Goal: Task Accomplishment & Management: Use online tool/utility

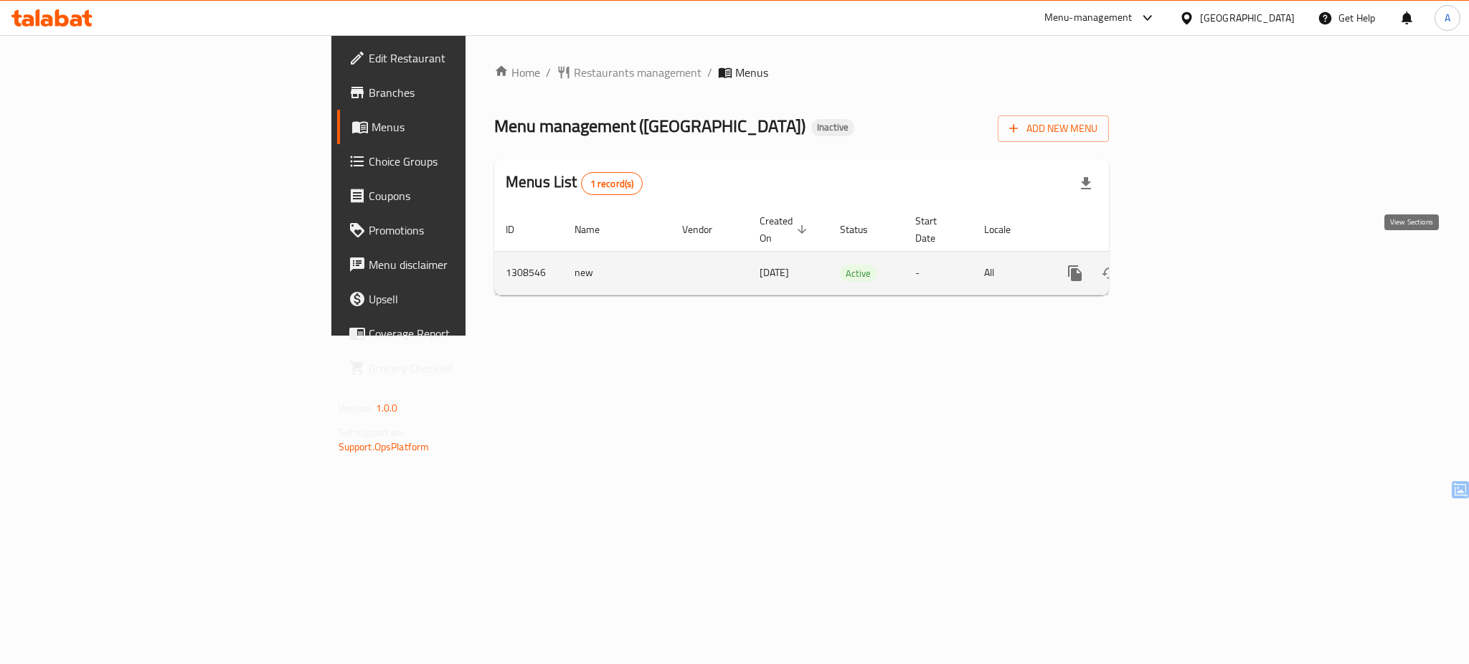
click at [1187, 265] on icon "enhanced table" at bounding box center [1178, 273] width 17 height 17
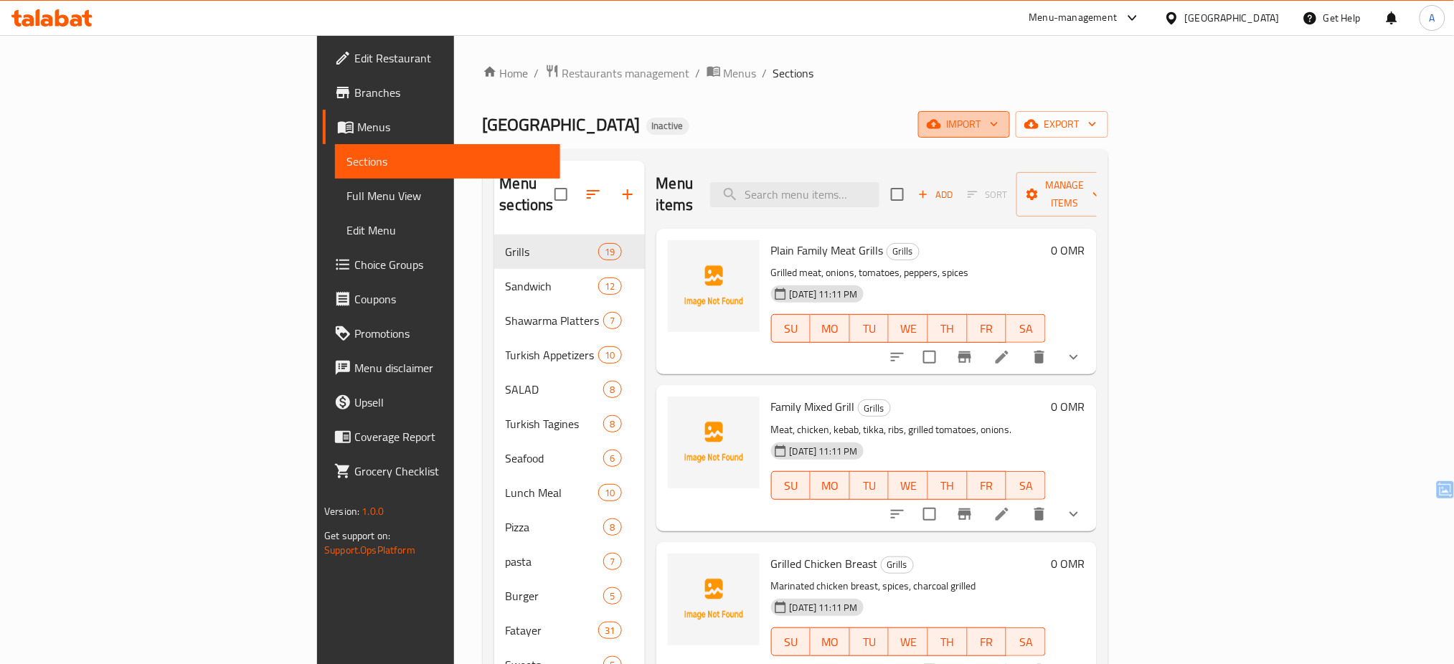
click at [998, 130] on span "import" at bounding box center [963, 124] width 69 height 18
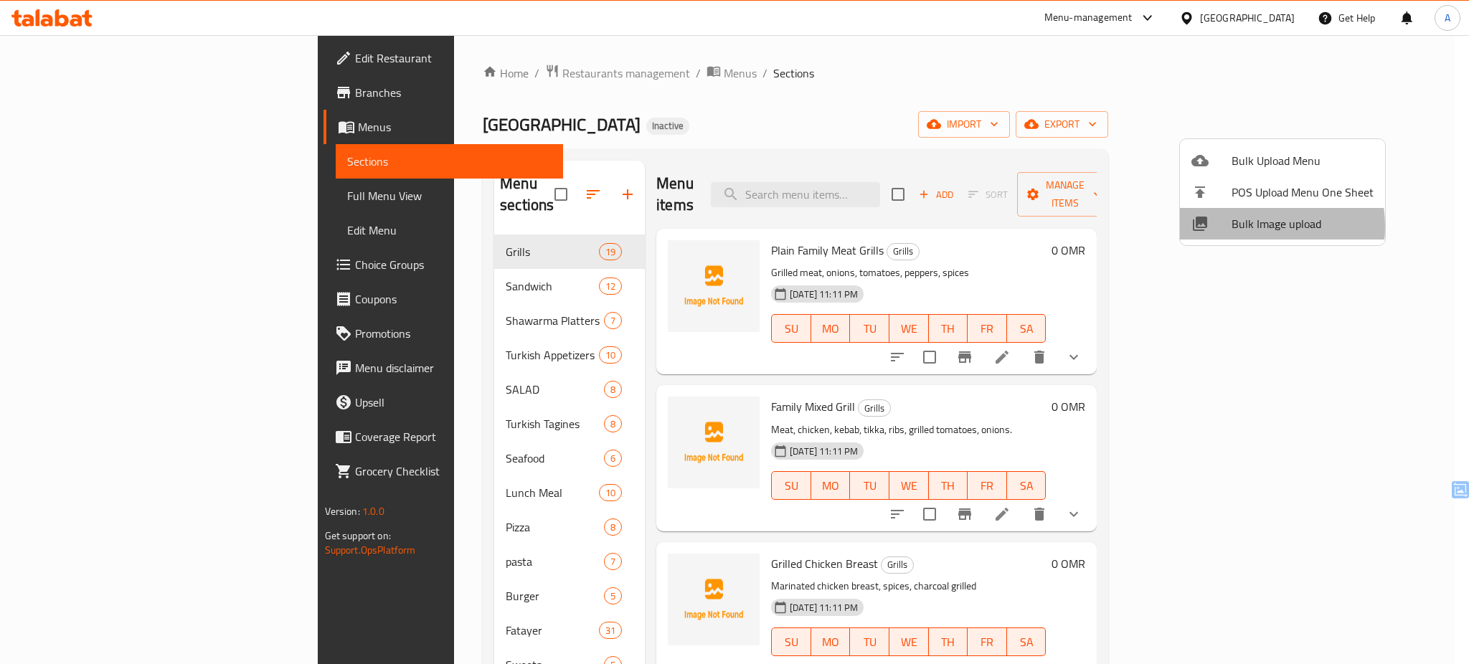
click at [1241, 227] on span "Bulk Image upload" at bounding box center [1302, 223] width 142 height 17
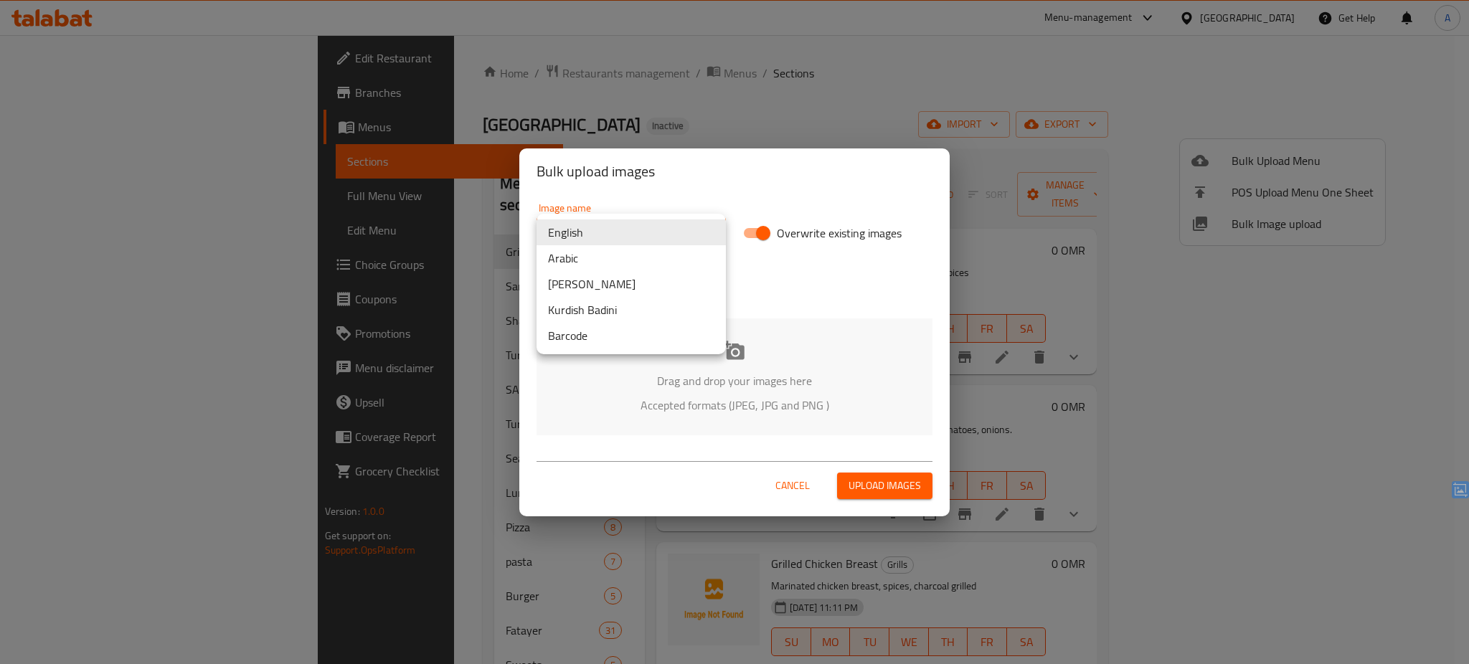
click at [620, 237] on body "​ Menu-management [GEOGRAPHIC_DATA] Get Help A Edit Restaurant Branches Menus S…" at bounding box center [734, 349] width 1469 height 629
click at [598, 258] on li "Arabic" at bounding box center [630, 258] width 189 height 26
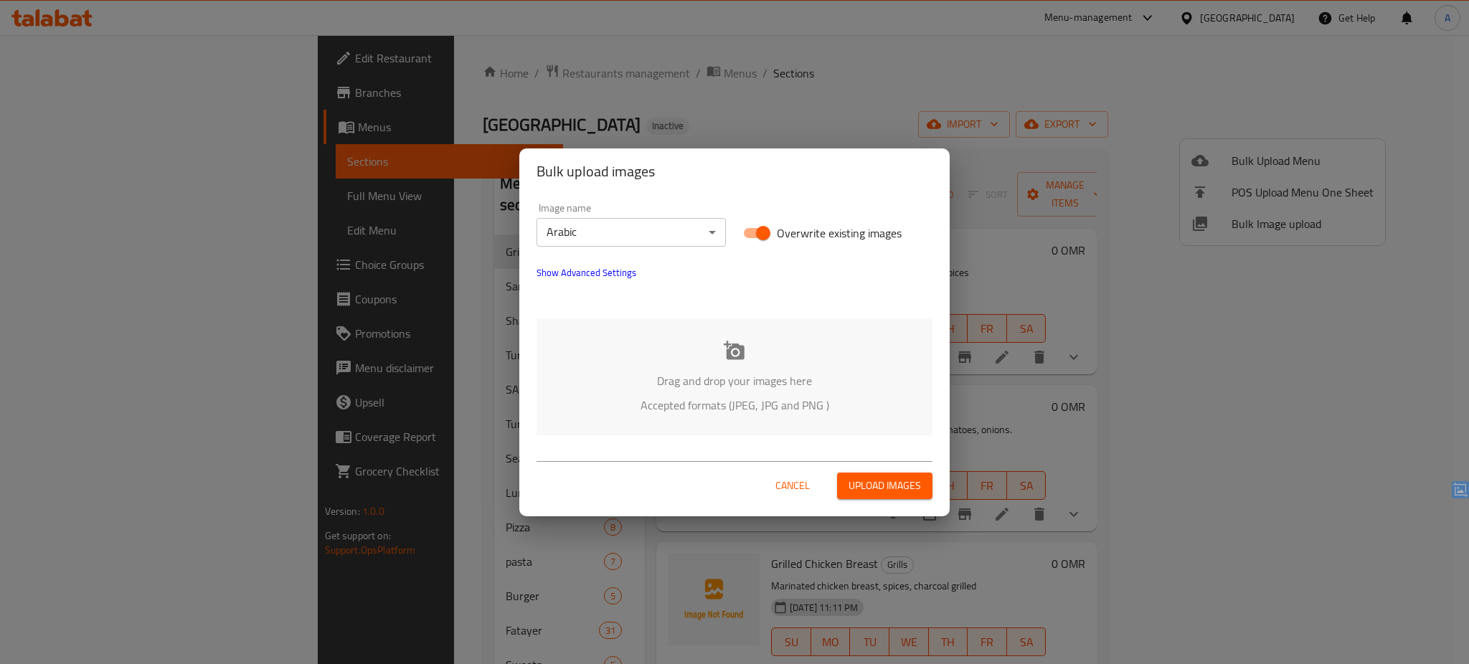
click at [793, 227] on span "Overwrite existing images" at bounding box center [839, 232] width 125 height 17
click at [793, 227] on input "Overwrite existing images" at bounding box center [763, 232] width 82 height 27
checkbox input "false"
click at [698, 361] on div "Drag and drop your images here Accepted formats (JPEG, JPG and PNG )" at bounding box center [734, 376] width 396 height 117
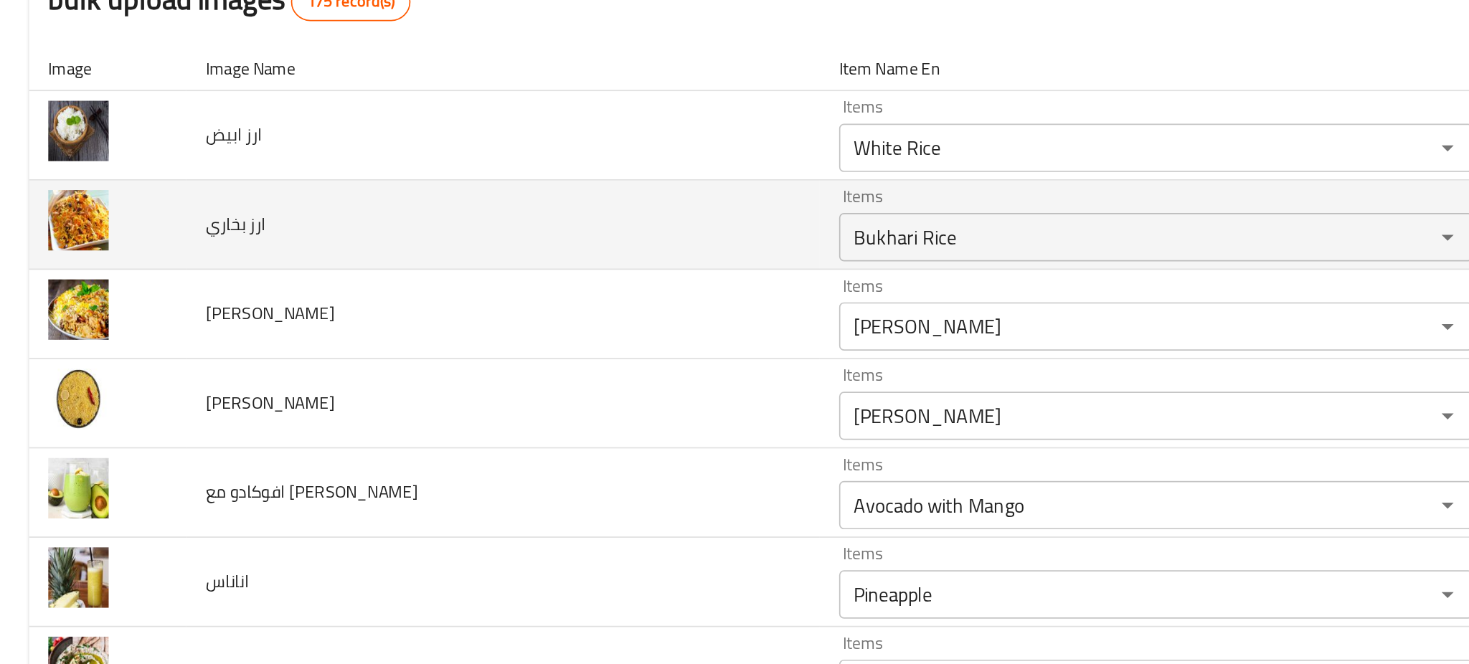
click at [272, 304] on td "ارز بخاري" at bounding box center [298, 299] width 376 height 53
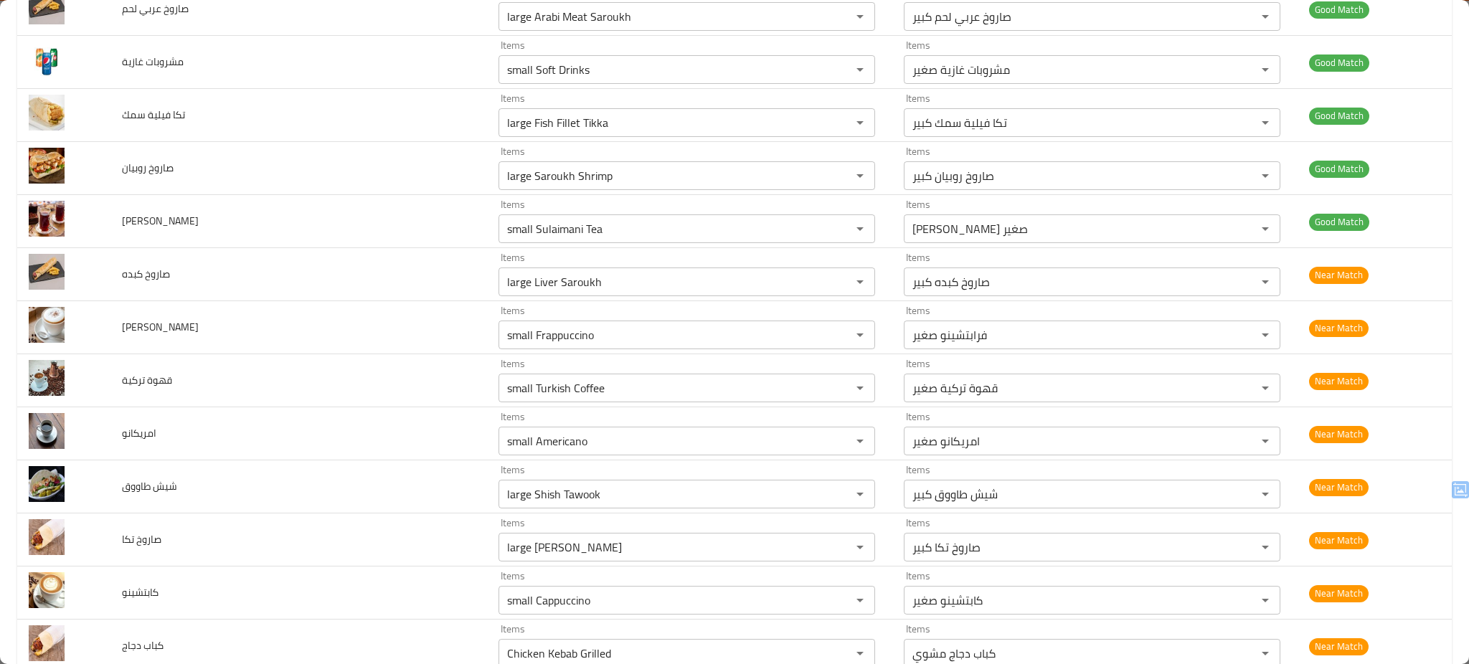
scroll to position [8033, 0]
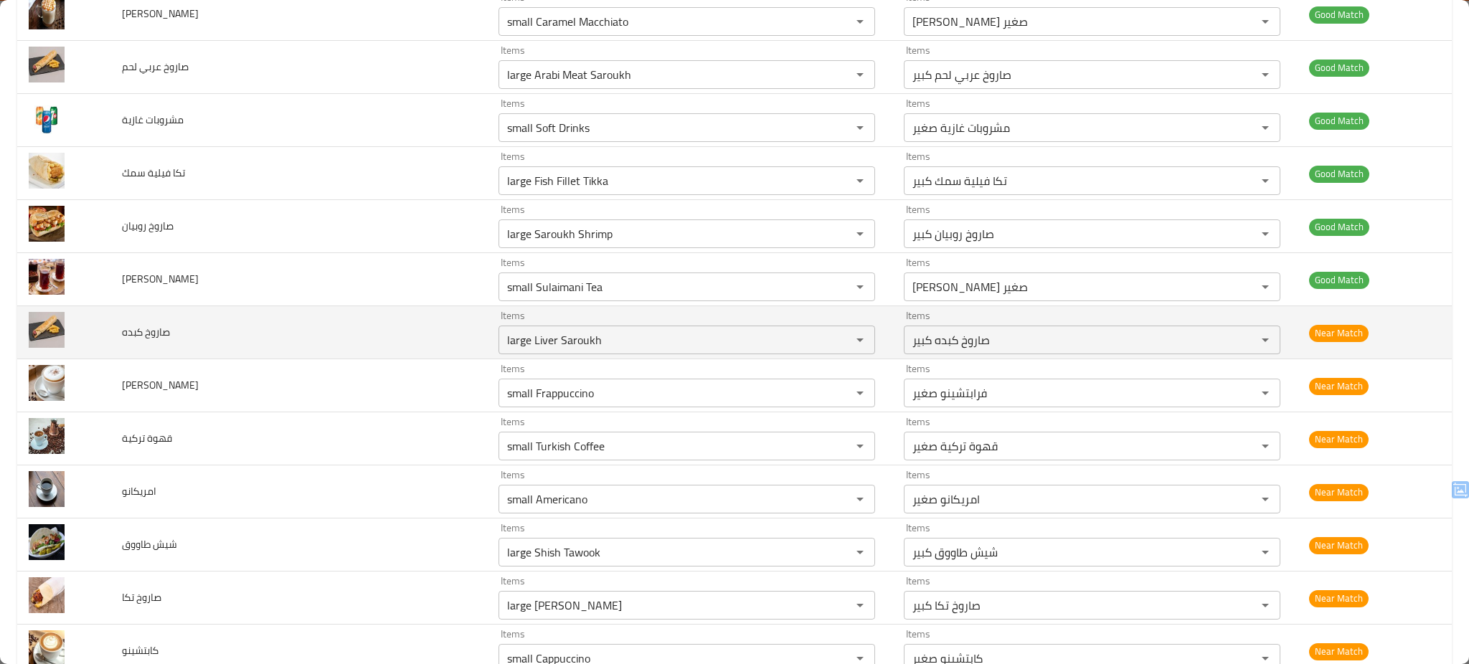
click at [275, 337] on td "صاروخ كبده" at bounding box center [298, 332] width 376 height 53
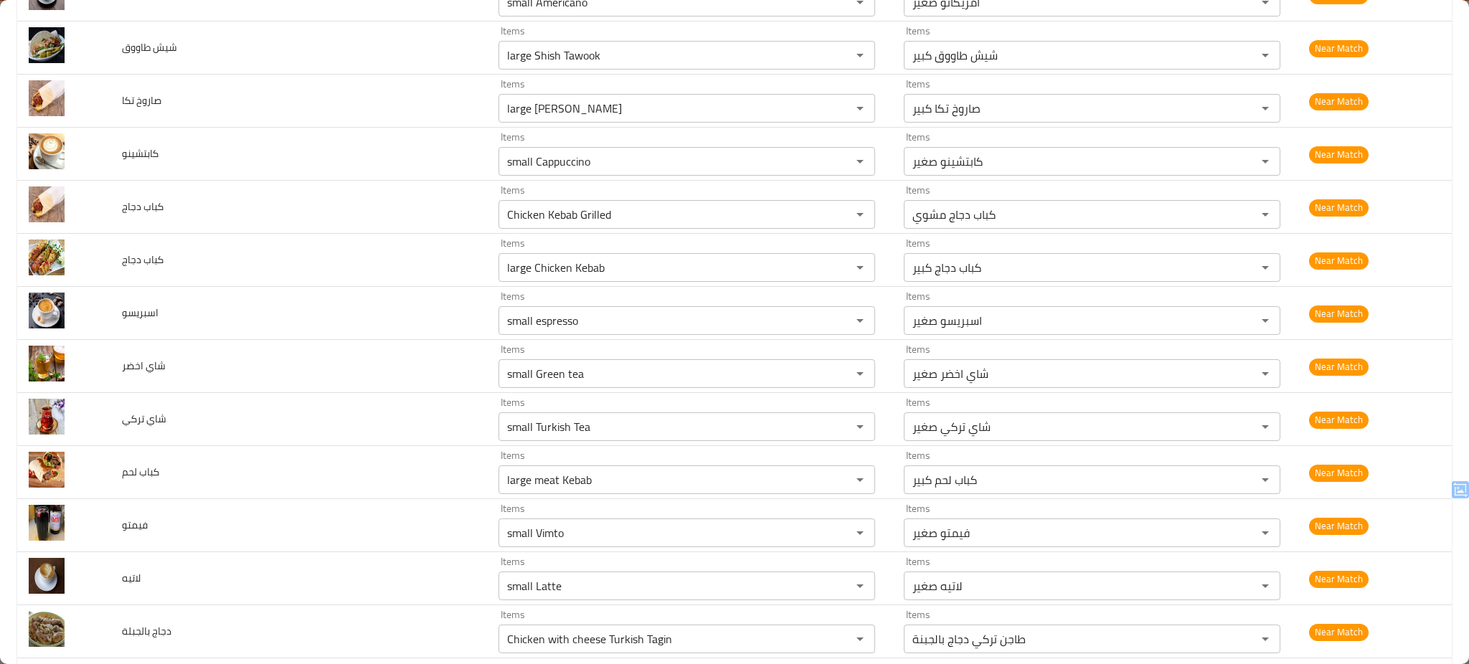
scroll to position [8568, 0]
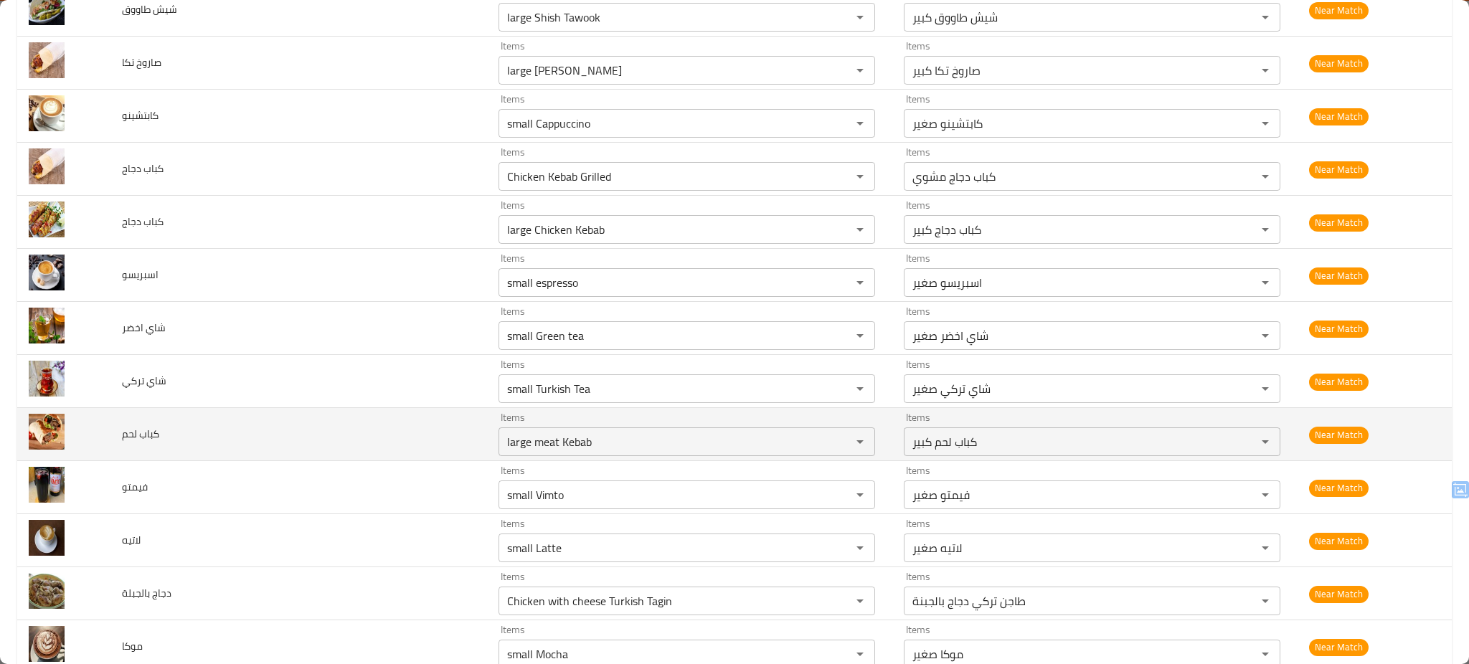
click at [221, 458] on td "كباب لحم" at bounding box center [298, 434] width 376 height 53
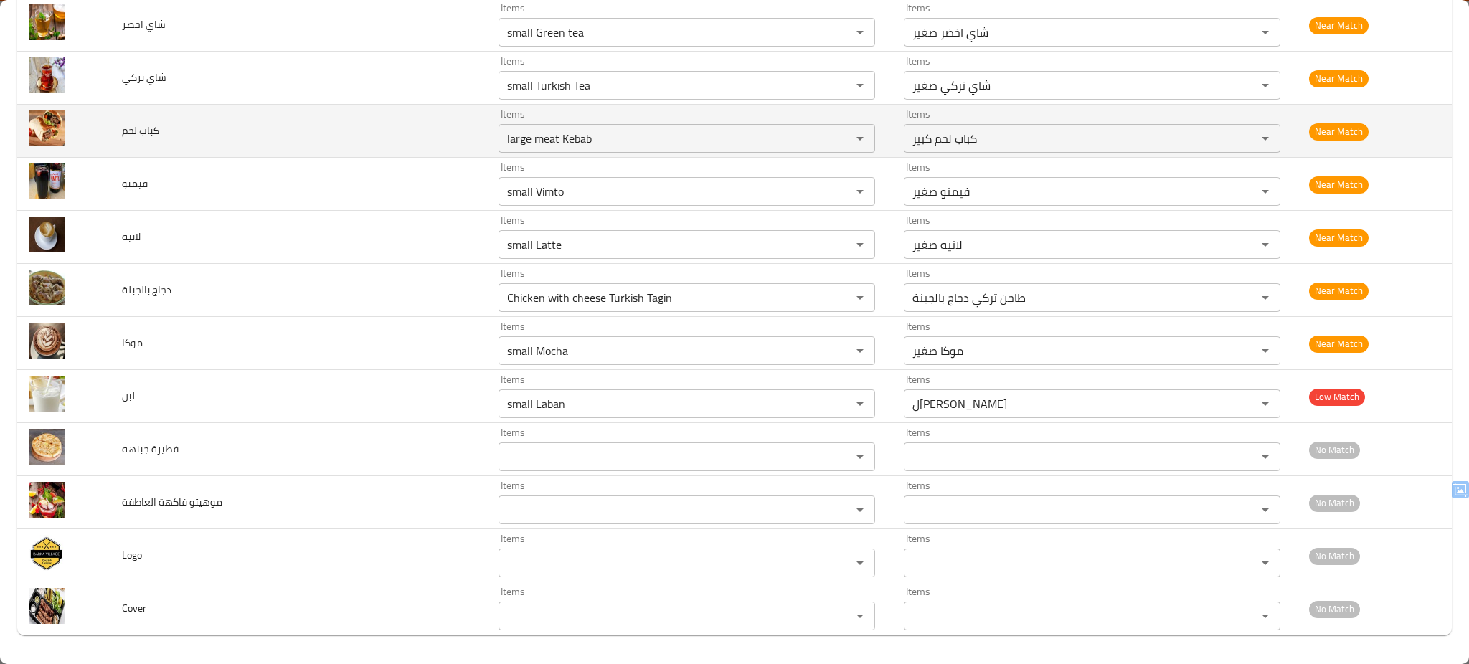
scroll to position [8878, 0]
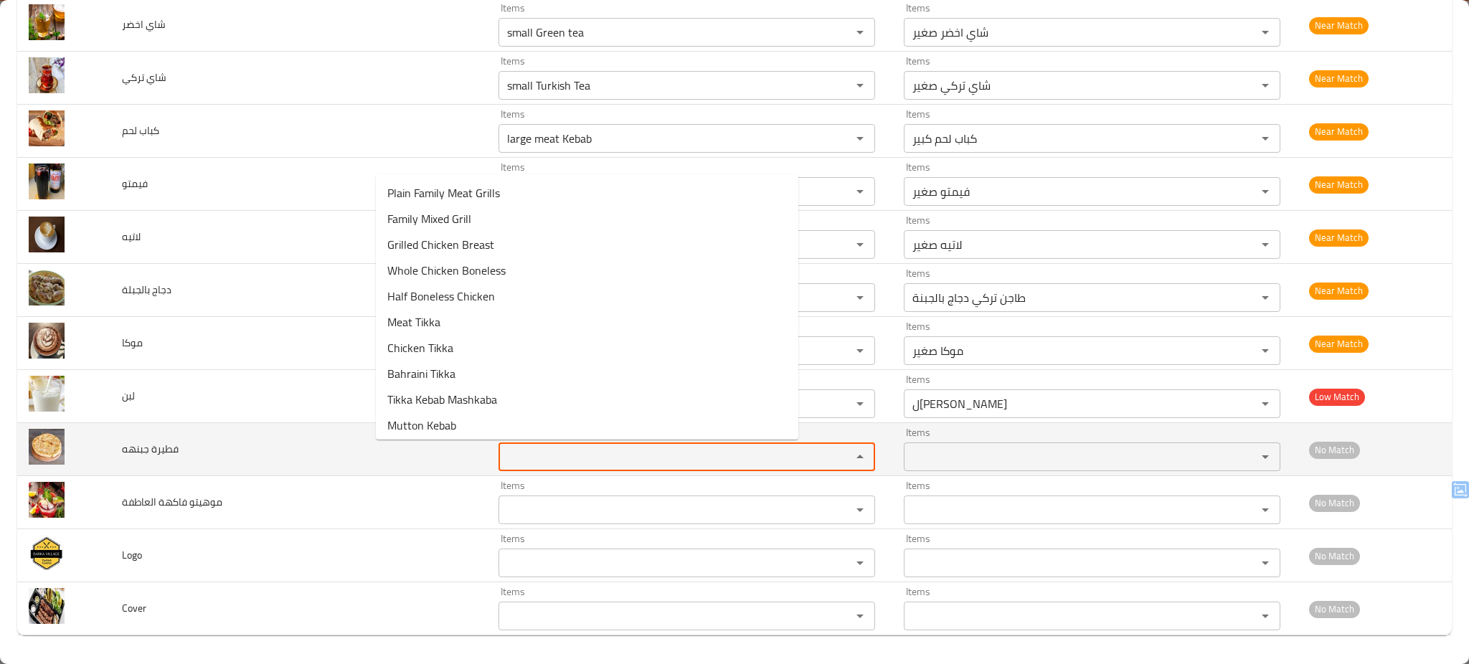
click at [503, 453] on جبنهه "Items" at bounding box center [666, 457] width 326 height 20
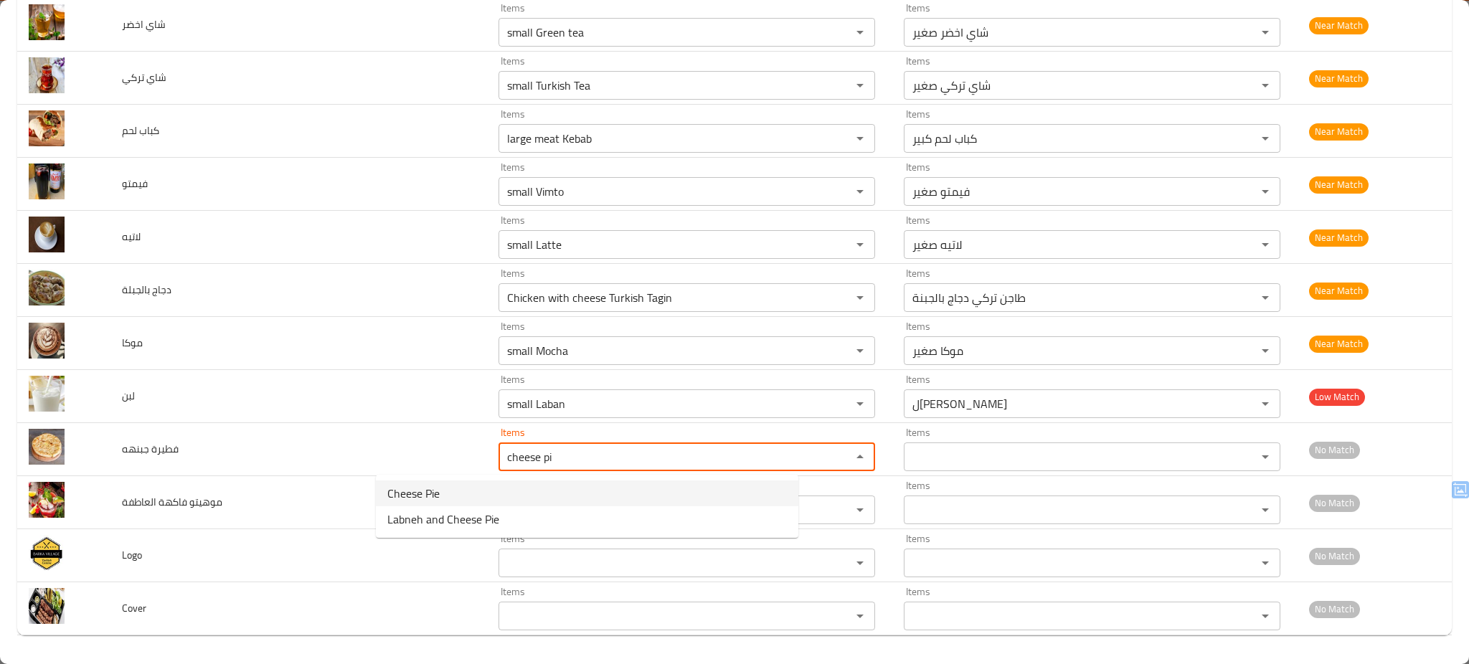
click at [416, 487] on span "Cheese Pie" at bounding box center [413, 493] width 52 height 17
type جبنهه "Cheese Pie"
type جبنهه-ar "فطيرة جبنه"
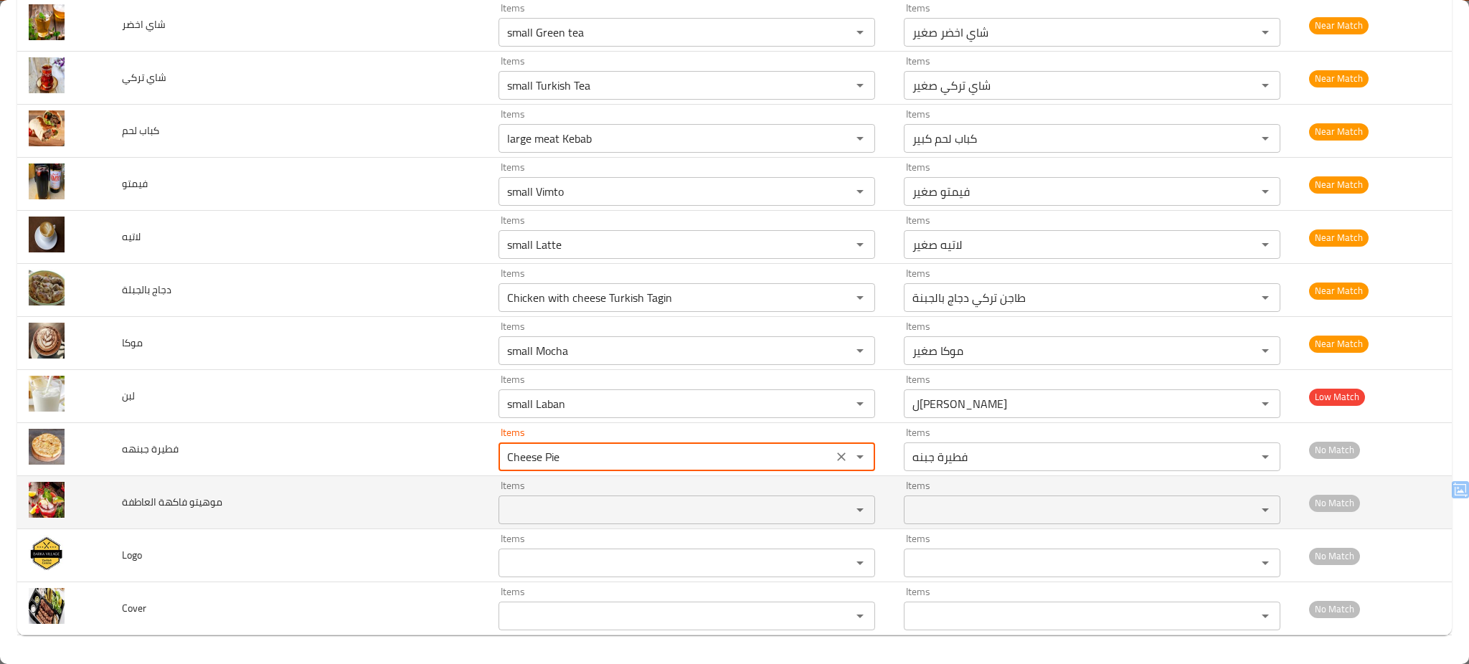
type جبنهه "Cheese Pie"
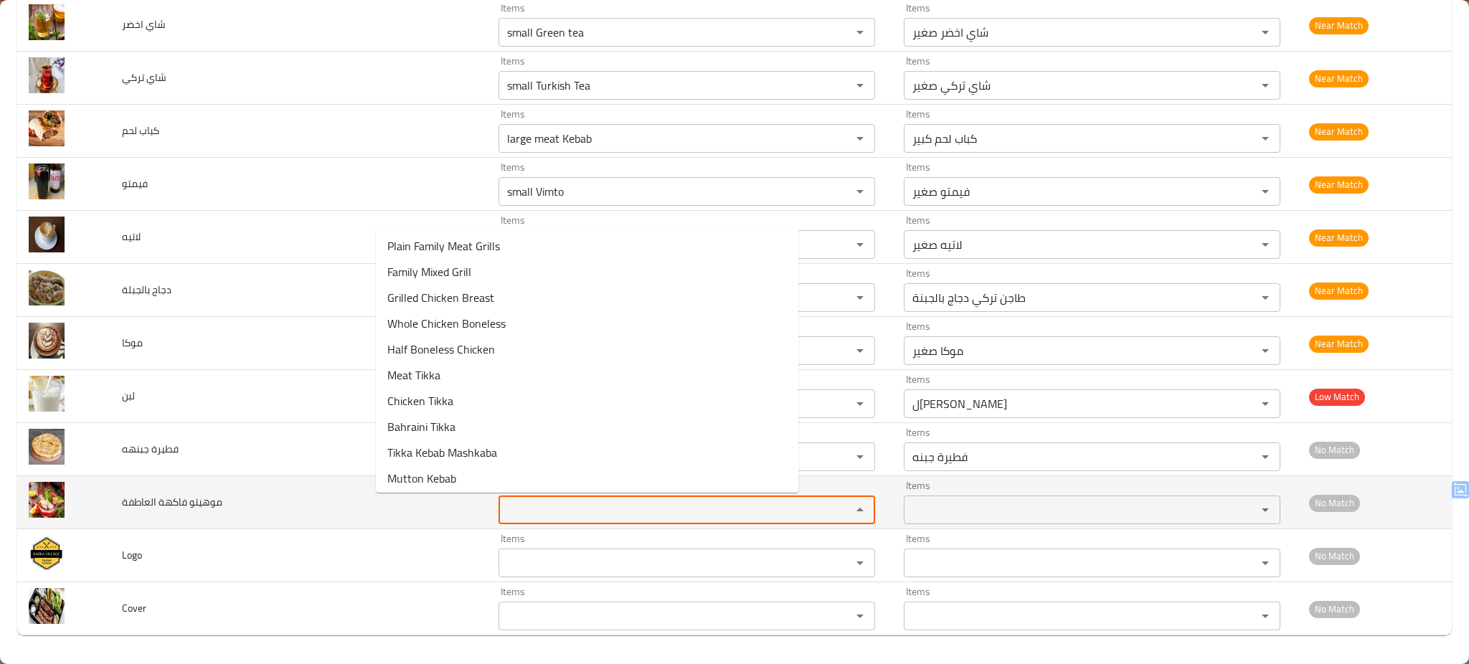
click at [503, 516] on العاطفة "Items" at bounding box center [666, 510] width 326 height 20
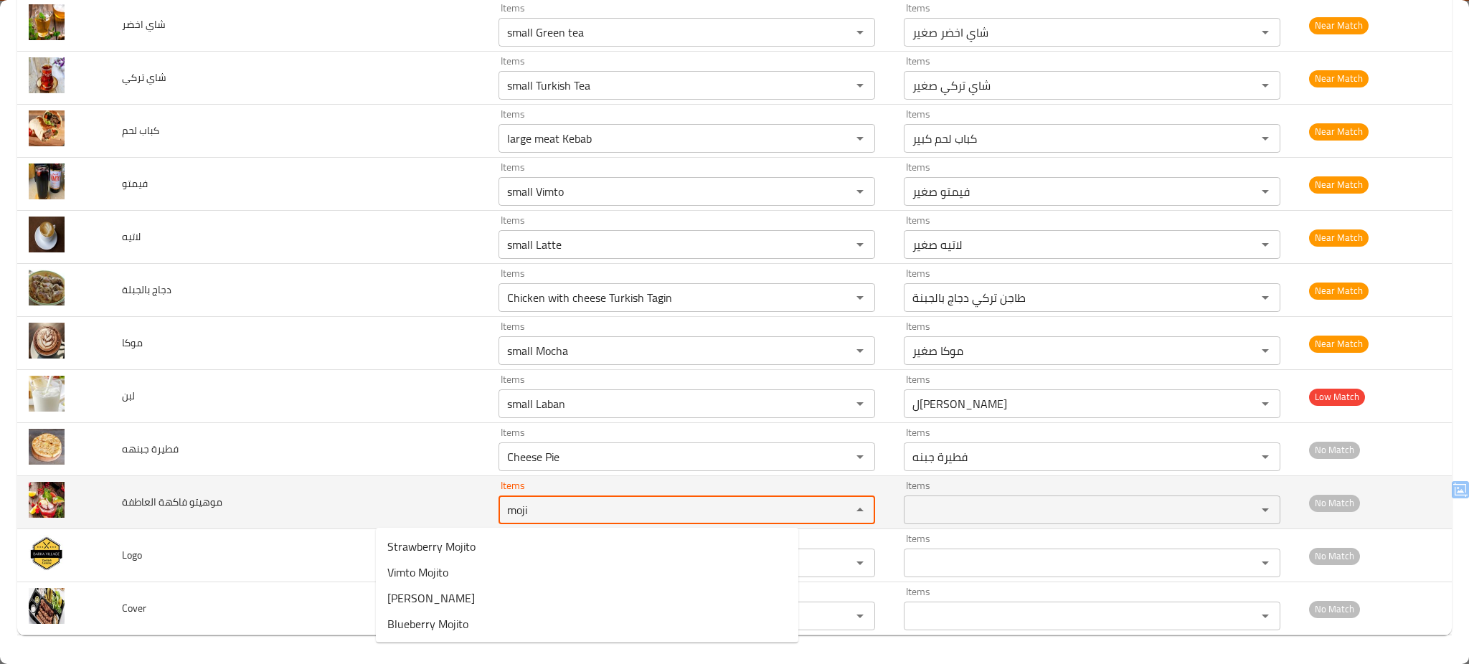
type العاطفة "moji"
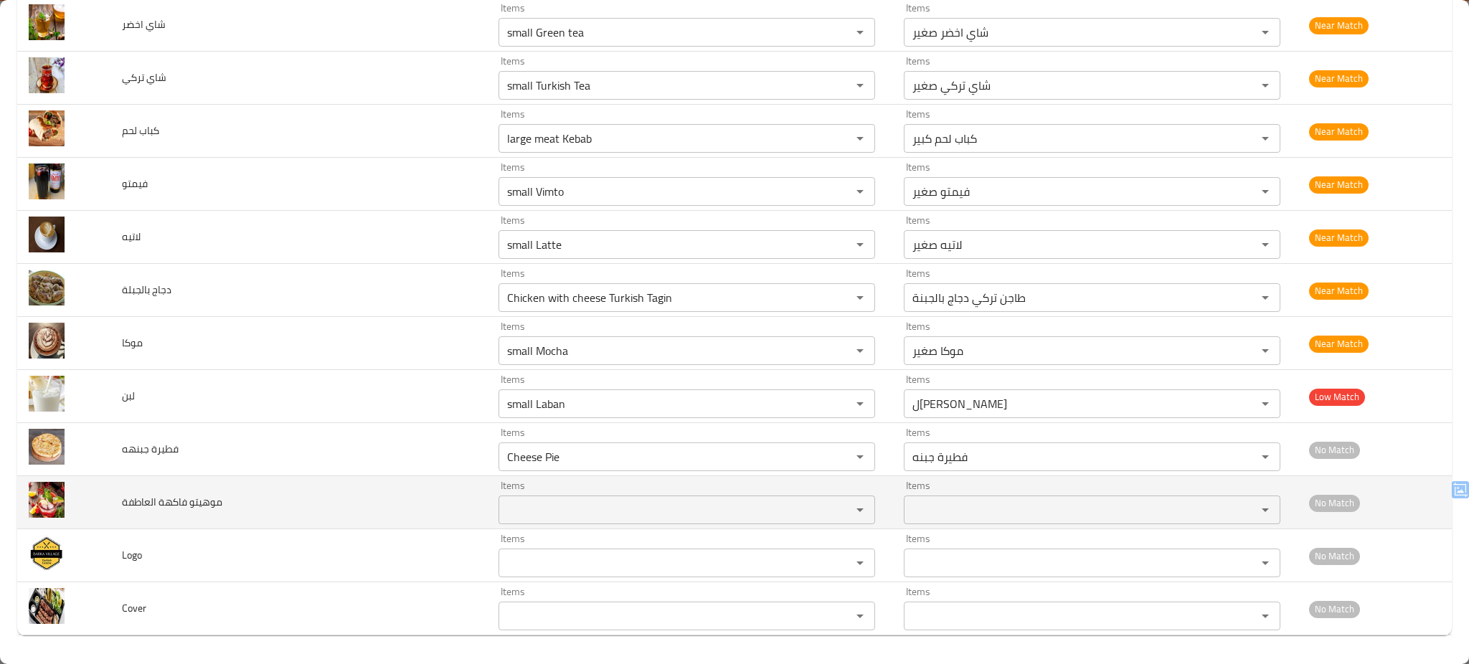
click at [312, 511] on td "موهيتو فاكهة العاطفة" at bounding box center [298, 502] width 376 height 53
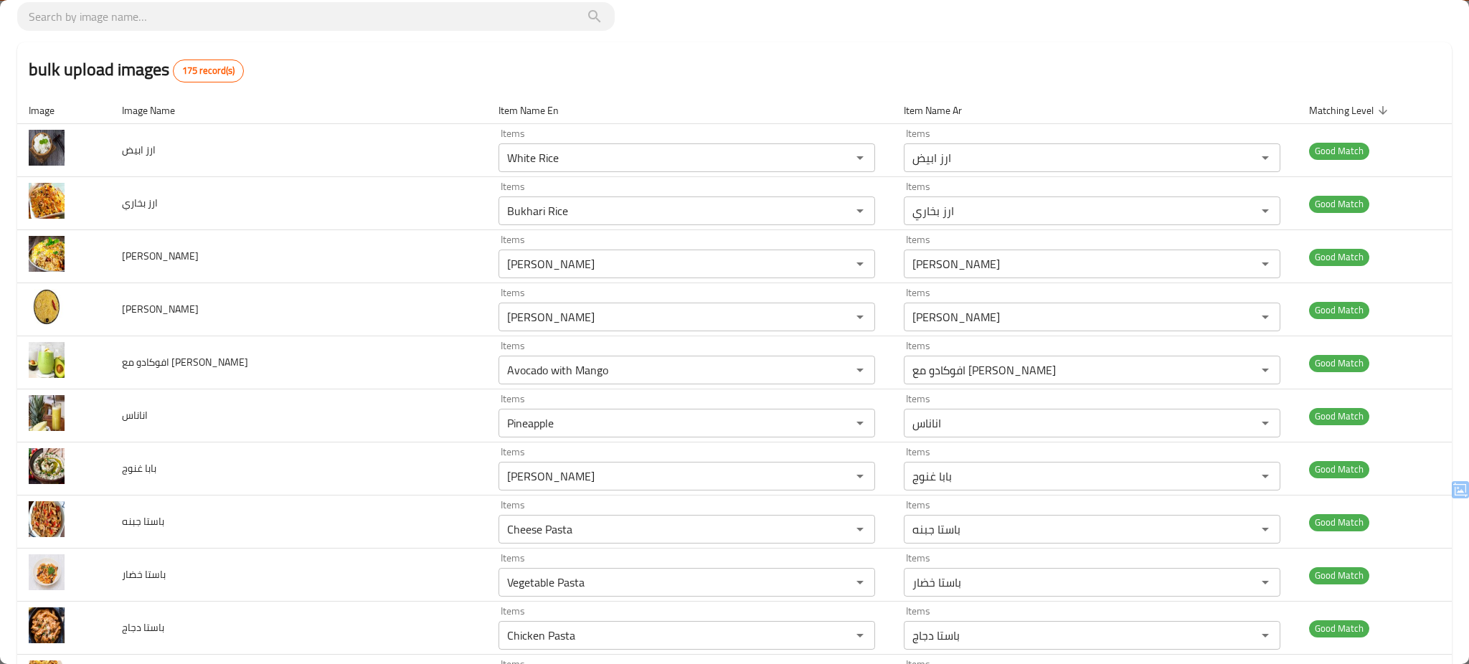
scroll to position [0, 0]
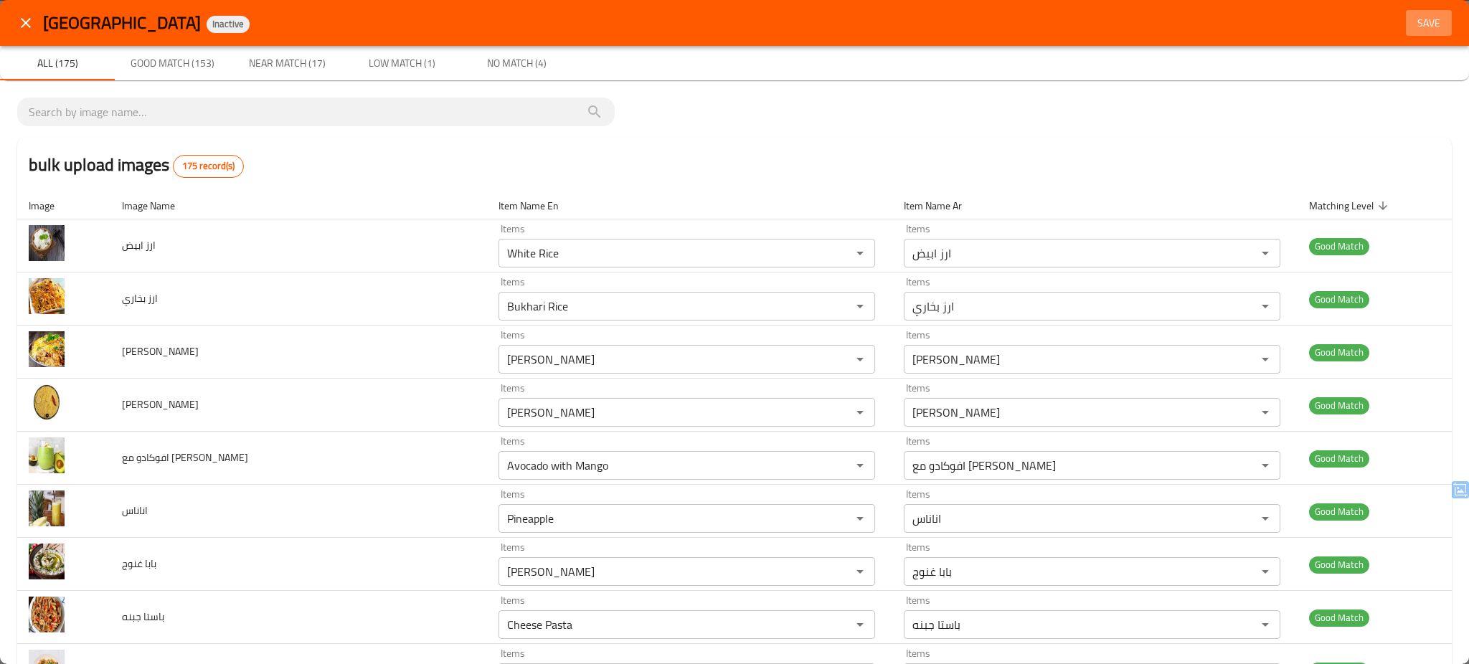
click at [1411, 29] on span "Save" at bounding box center [1428, 23] width 34 height 18
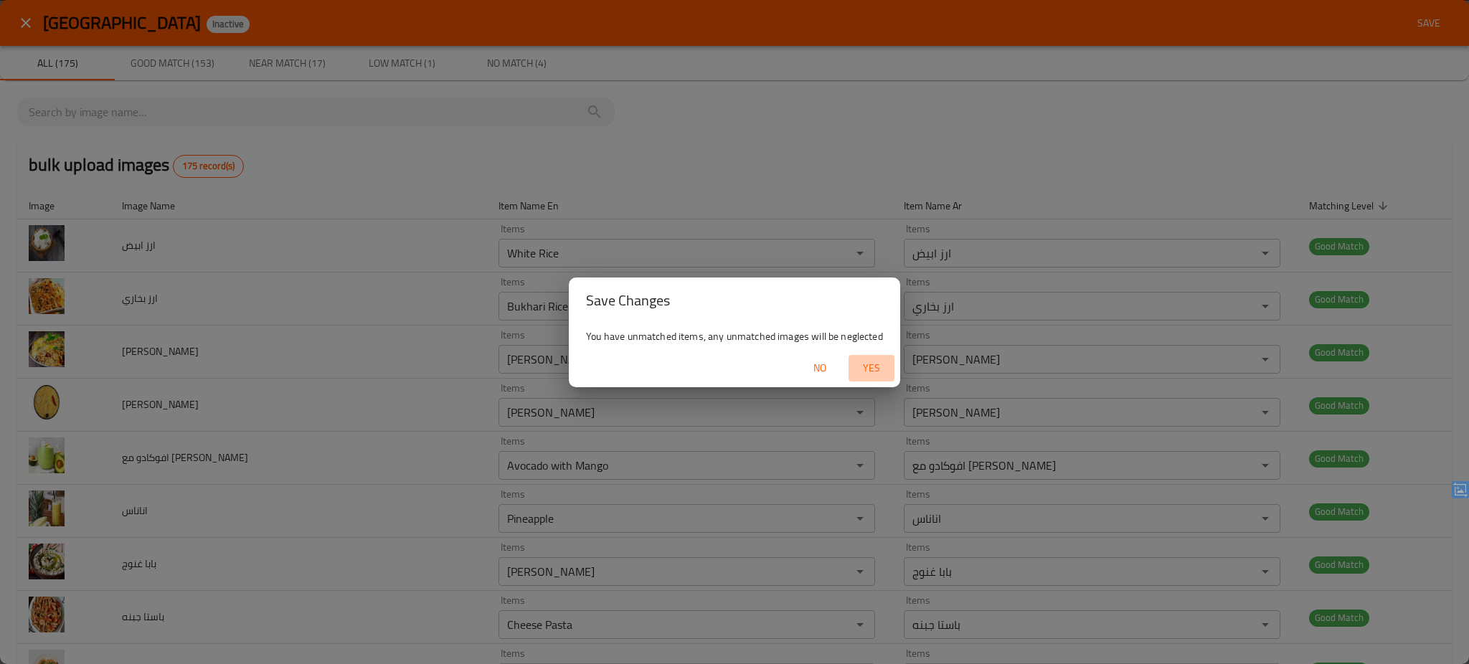
click at [877, 362] on span "Yes" at bounding box center [871, 368] width 34 height 18
